Goal: Task Accomplishment & Management: Manage account settings

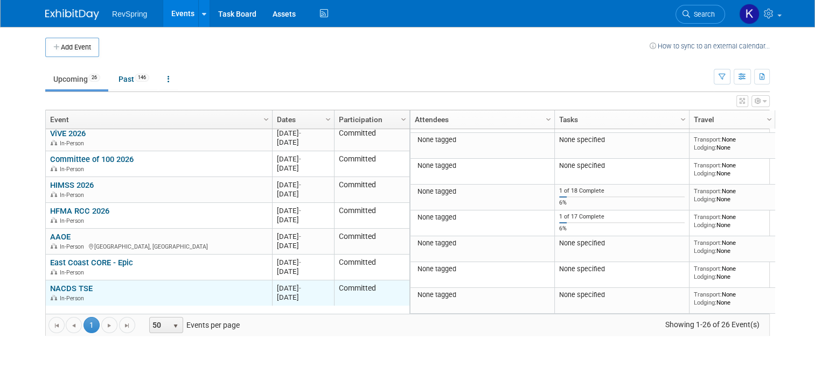
click at [73, 289] on link "NACDS TSE" at bounding box center [71, 289] width 43 height 10
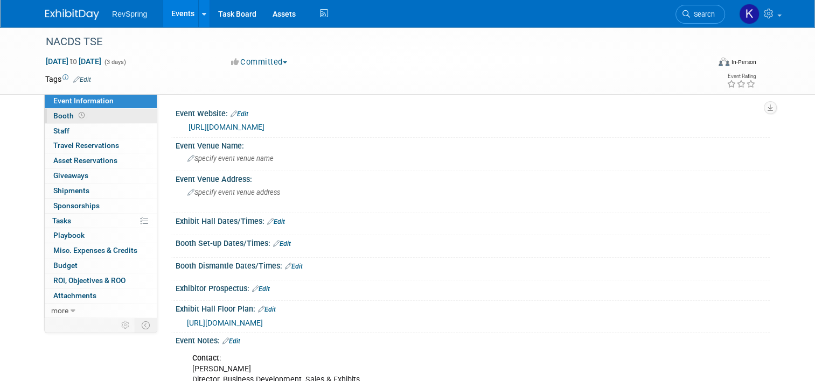
click at [98, 114] on link "Booth" at bounding box center [101, 116] width 112 height 15
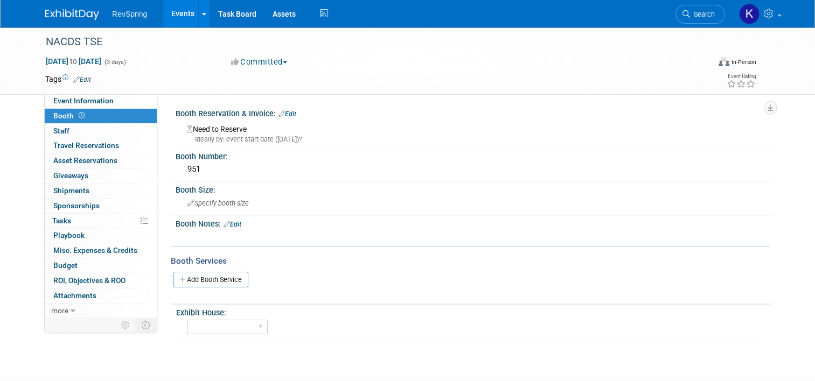
click at [280, 116] on link "Edit" at bounding box center [287, 114] width 18 height 8
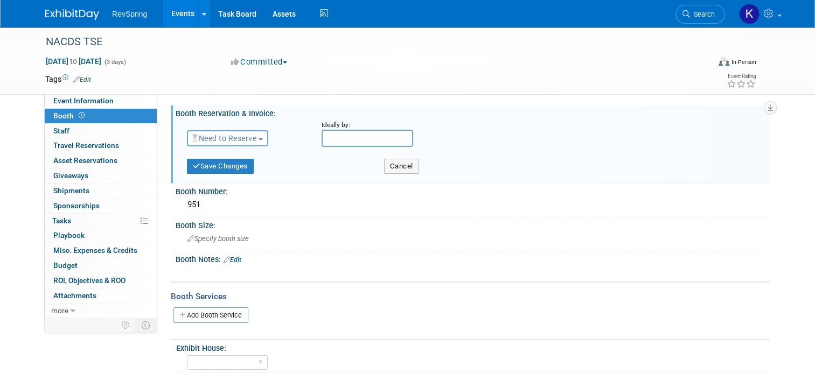
click at [248, 135] on span "Need to Reserve" at bounding box center [224, 138] width 64 height 9
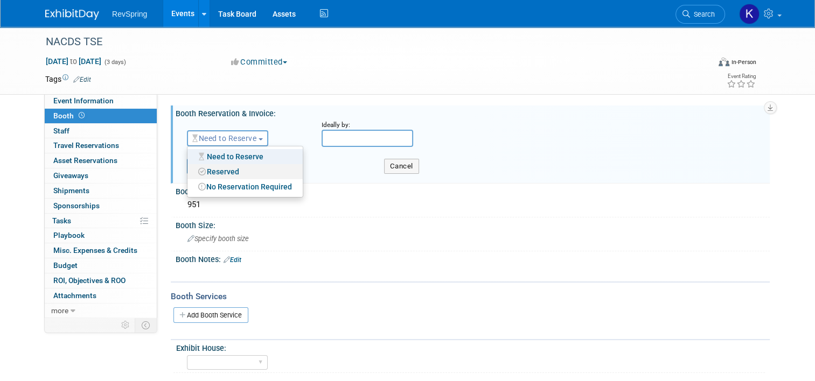
click at [230, 164] on link "Reserved" at bounding box center [244, 171] width 115 height 15
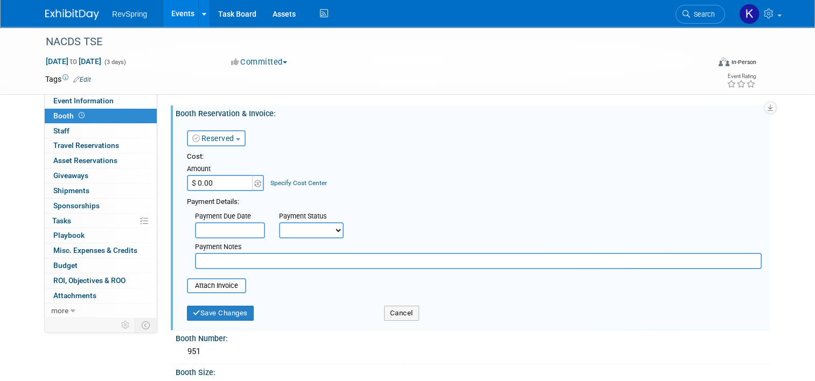
click at [216, 184] on input "$ 0.00" at bounding box center [220, 183] width 67 height 16
type input "$ 7,000.00"
click at [226, 282] on input "file" at bounding box center [181, 286] width 128 height 13
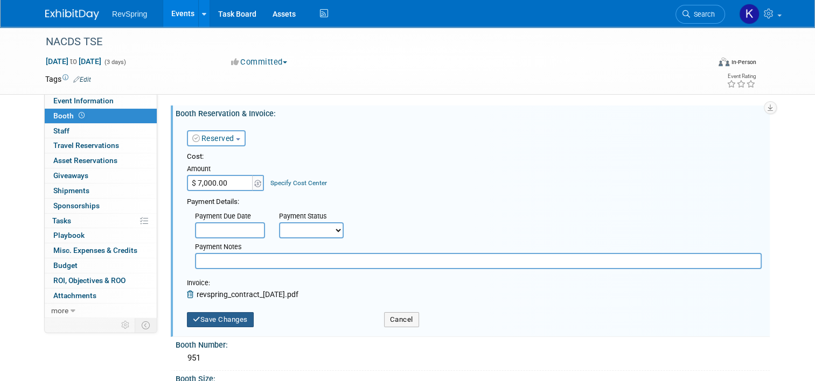
click at [209, 315] on button "Save Changes" at bounding box center [220, 319] width 67 height 15
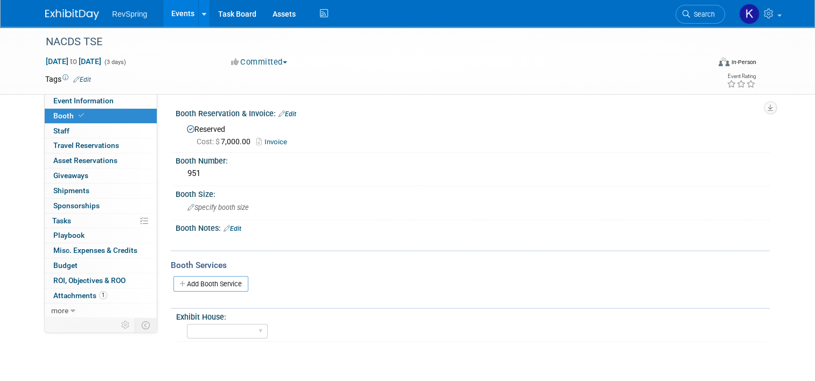
click at [181, 15] on link "Events" at bounding box center [182, 13] width 39 height 27
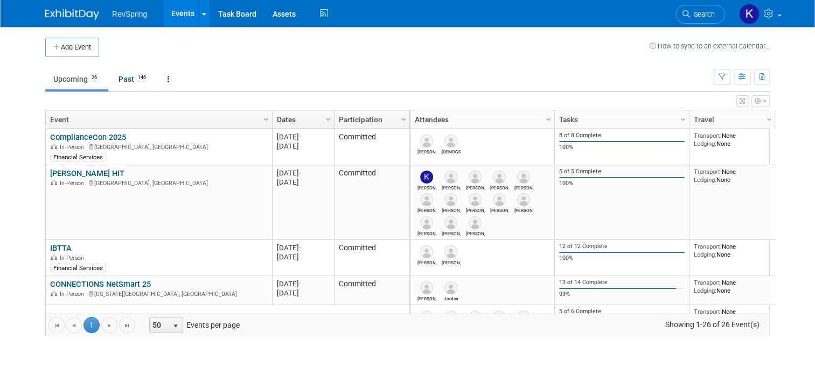
scroll to position [51, 0]
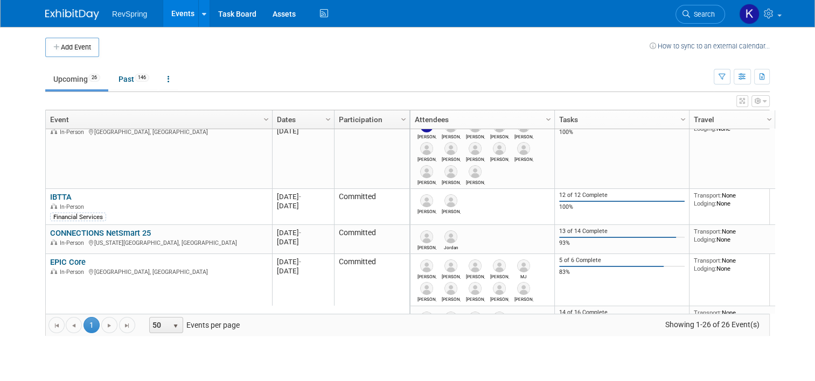
click at [130, 13] on span "RevSpring" at bounding box center [129, 14] width 35 height 9
click at [169, 13] on link "Events" at bounding box center [182, 13] width 39 height 27
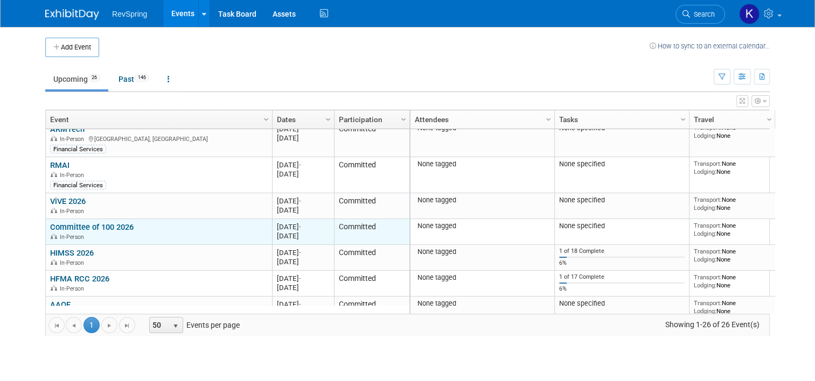
scroll to position [667, 0]
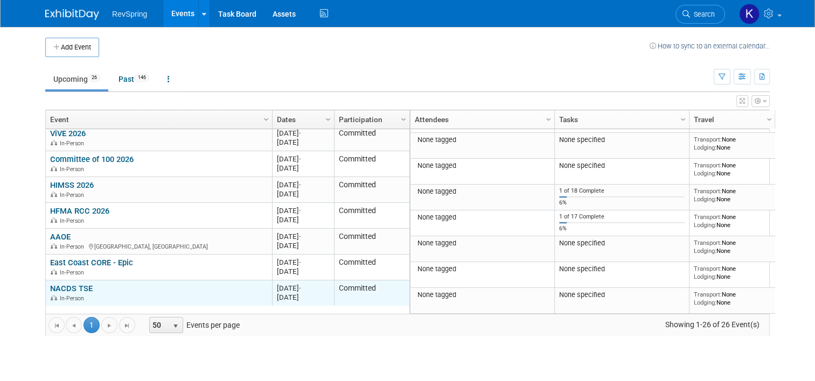
click at [85, 285] on div "NACDS TSE In-Person" at bounding box center [158, 293] width 217 height 19
click at [80, 285] on link "NACDS TSE" at bounding box center [71, 289] width 43 height 10
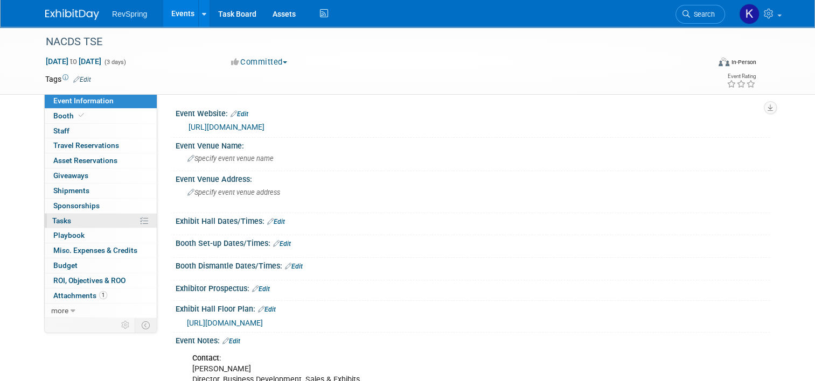
click at [100, 222] on link "0% Tasks 0%" at bounding box center [101, 221] width 112 height 15
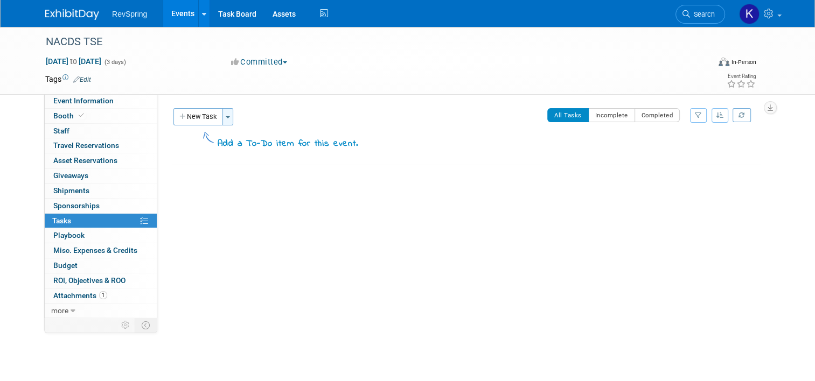
click at [225, 108] on button "Toggle Dropdown" at bounding box center [227, 116] width 11 height 17
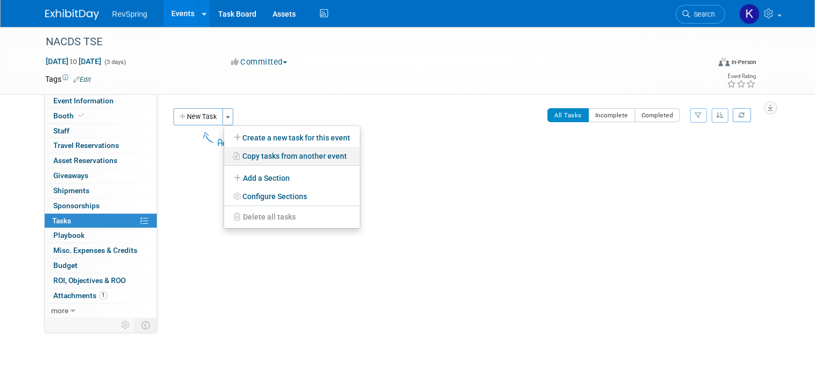
click at [276, 162] on link "Copy tasks from another event" at bounding box center [292, 156] width 136 height 18
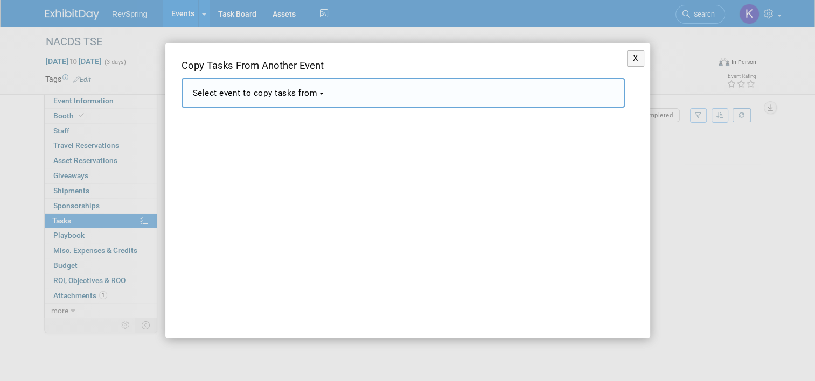
click at [323, 95] on button "Select event to copy tasks from" at bounding box center [402, 93] width 443 height 30
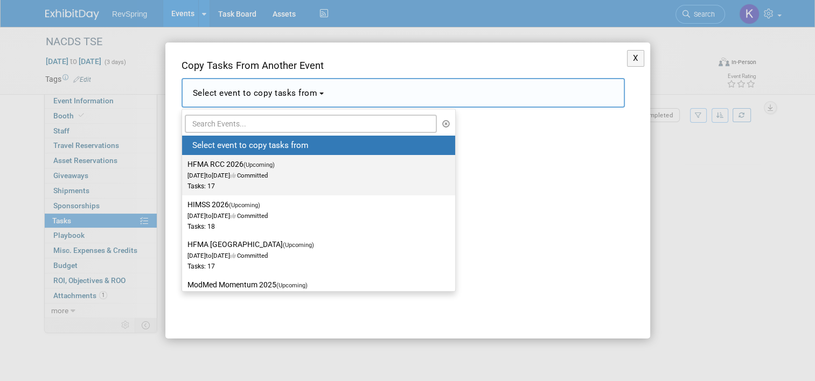
click at [308, 166] on label "HFMA RCC 2026 (Upcoming) [DATE] to [DATE] Committed Tasks: 17" at bounding box center [315, 175] width 257 height 36
click at [184, 166] on input "HFMA RCC 2026 (Upcoming) [DATE] to [DATE] Committed Tasks: 17" at bounding box center [180, 164] width 7 height 7
select select "11165752"
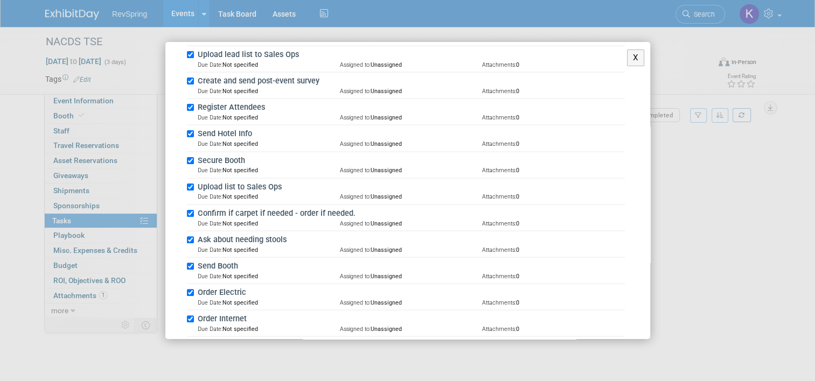
scroll to position [394, 0]
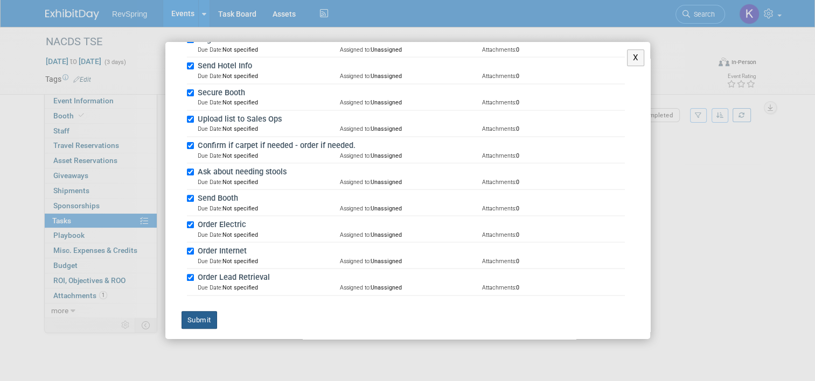
click at [203, 319] on button "Submit" at bounding box center [199, 320] width 36 height 18
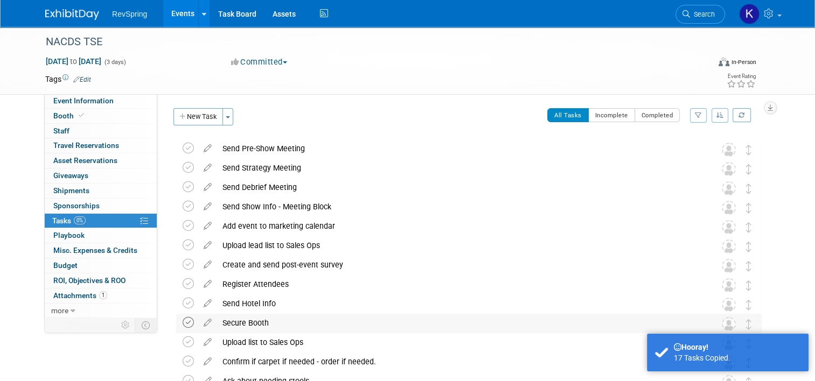
click at [183, 325] on icon at bounding box center [188, 322] width 11 height 11
